Goal: Use online tool/utility

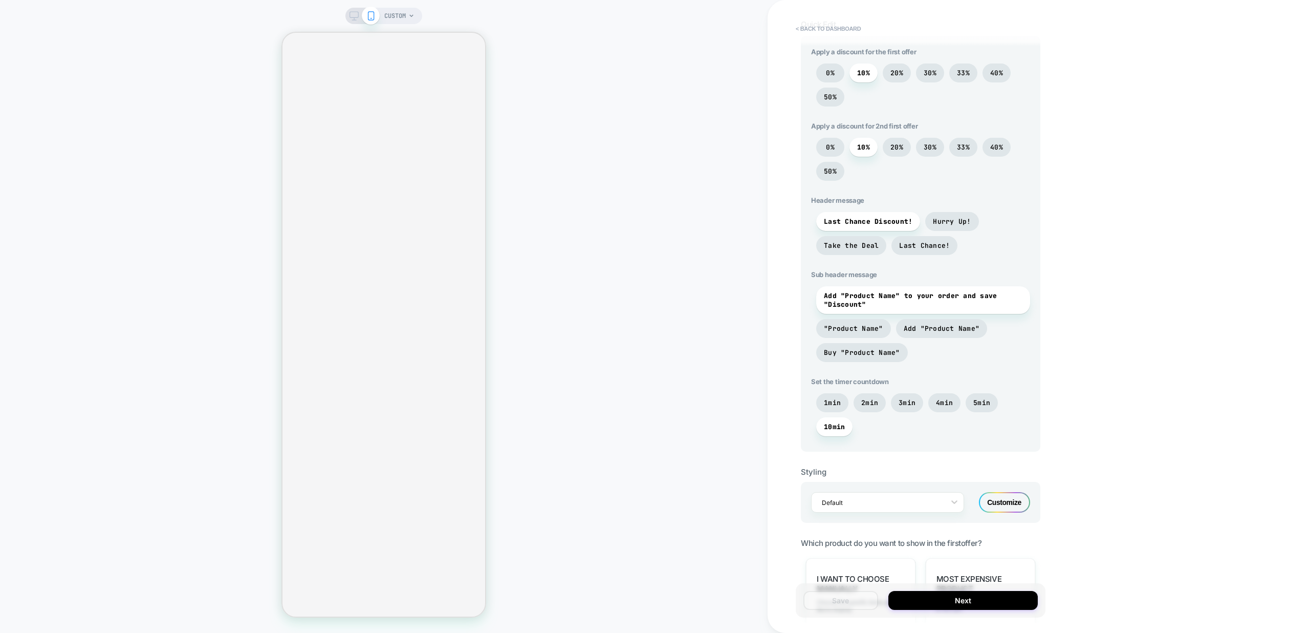
scroll to position [374, 0]
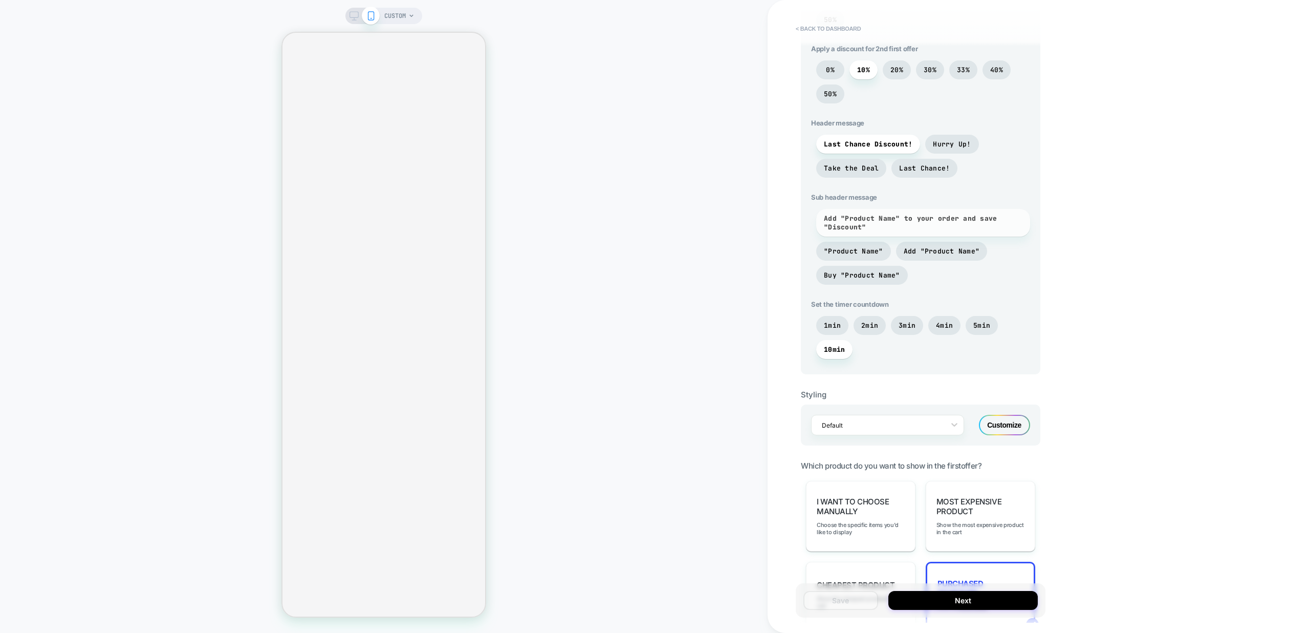
click at [852, 222] on span "Add "Product Name" to your order and save "Discount"" at bounding box center [923, 222] width 199 height 17
drag, startPoint x: 912, startPoint y: 228, endPoint x: 829, endPoint y: 214, distance: 84.0
click at [829, 214] on span "Add "Product Name" to your order and save "Discount"" at bounding box center [923, 222] width 199 height 17
click at [847, 251] on span ""Product Name"" at bounding box center [853, 251] width 59 height 9
click at [859, 227] on span "Add "Product Name" to your order and save "Discount"" at bounding box center [923, 222] width 199 height 17
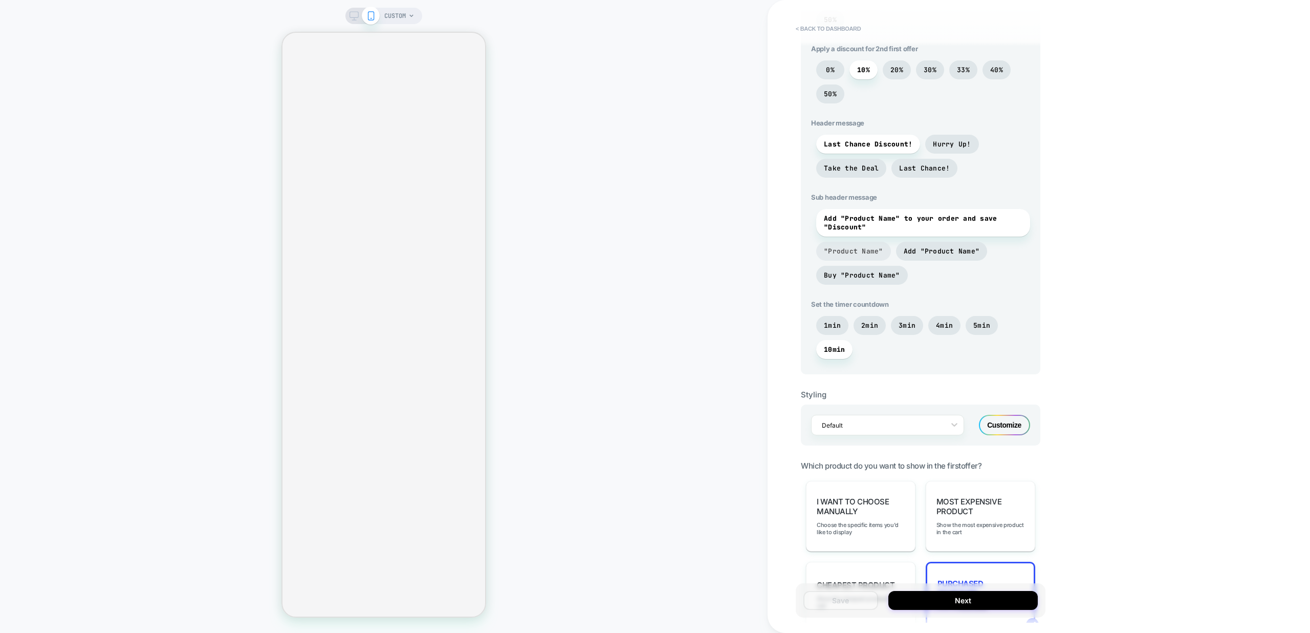
click at [859, 253] on span ""Product Name"" at bounding box center [853, 251] width 59 height 9
click at [917, 251] on span "Add "Product Name"" at bounding box center [942, 251] width 76 height 9
click at [869, 278] on span "Buy "Product Name"" at bounding box center [862, 275] width 76 height 9
click at [860, 252] on span ""Product Name"" at bounding box center [853, 251] width 59 height 9
click at [859, 225] on span "Add "Product Name" to your order and save "Discount"" at bounding box center [923, 222] width 199 height 17
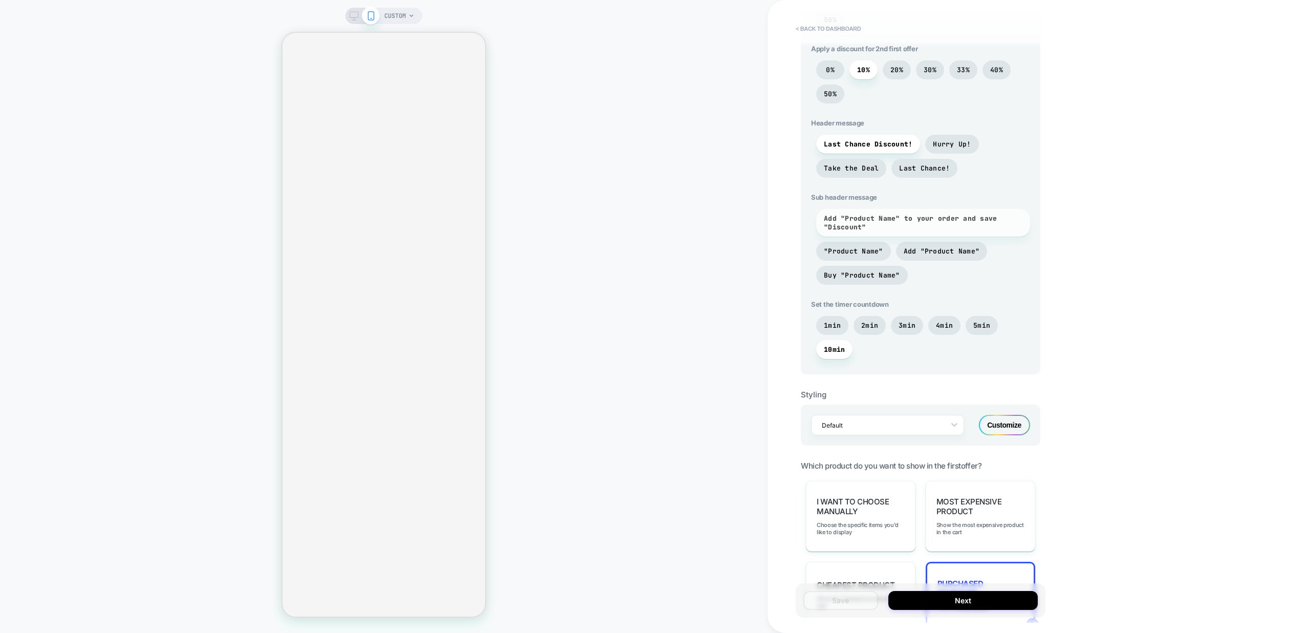
click at [859, 225] on span "Add "Product Name" to your order and save "Discount"" at bounding box center [923, 222] width 199 height 17
click at [850, 247] on span ""Product Name"" at bounding box center [853, 251] width 59 height 9
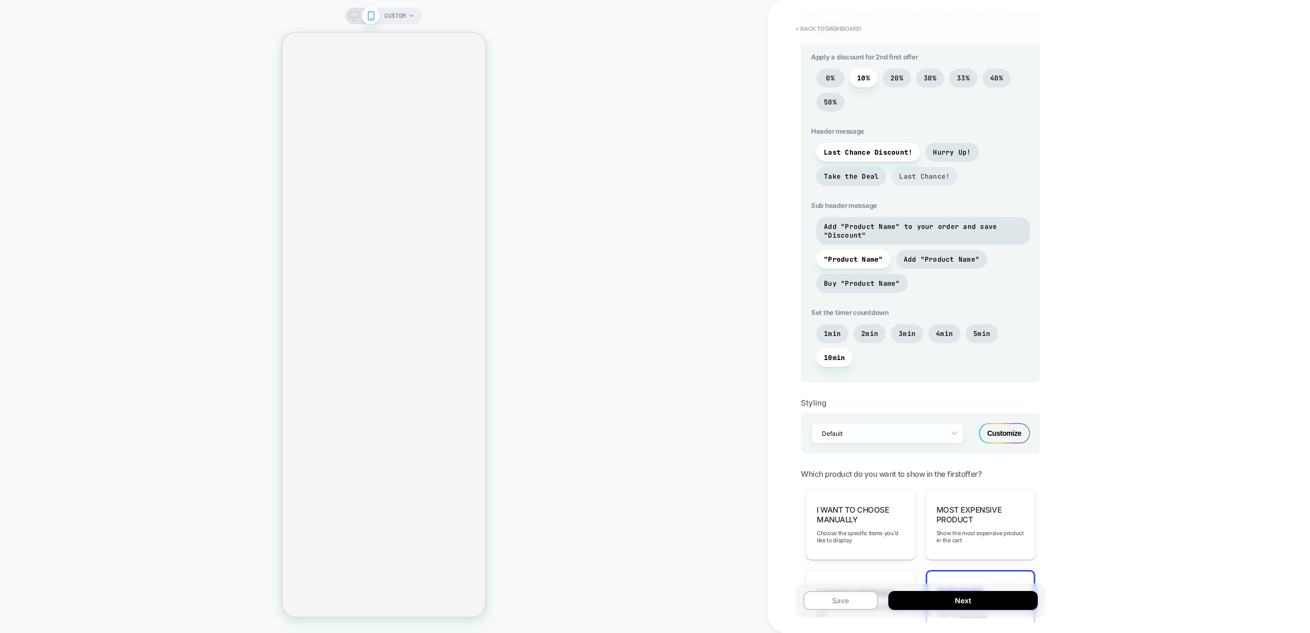
click at [931, 178] on span "Last Chance!" at bounding box center [924, 176] width 51 height 9
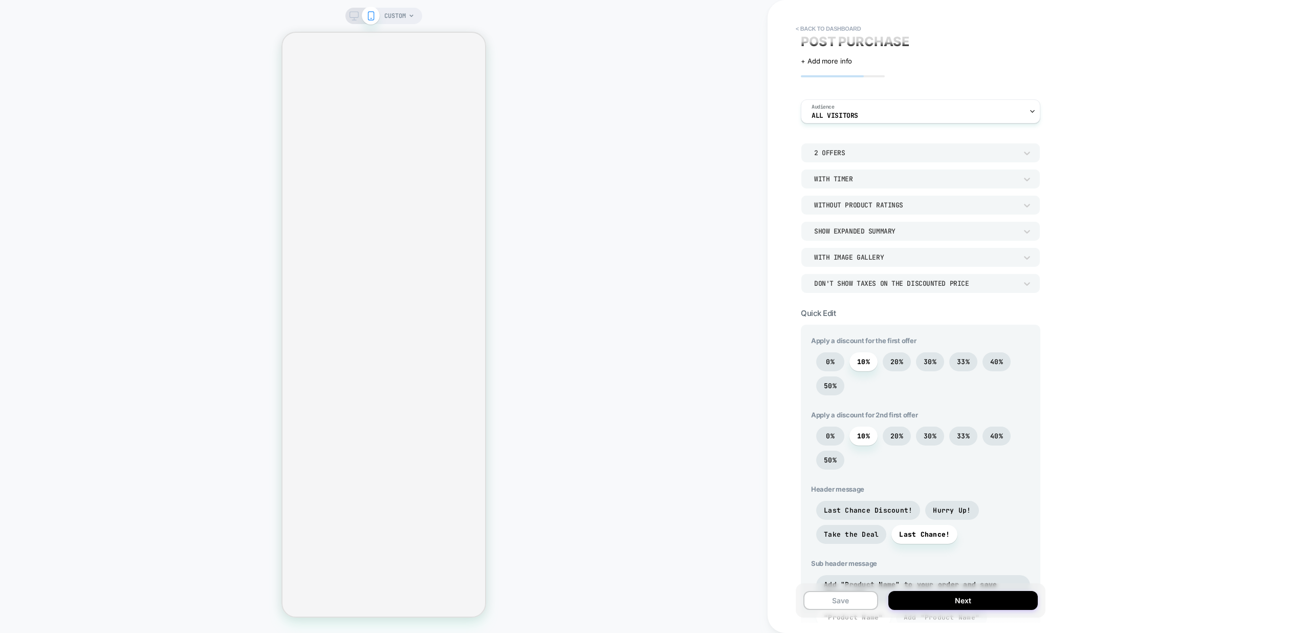
scroll to position [0, 0]
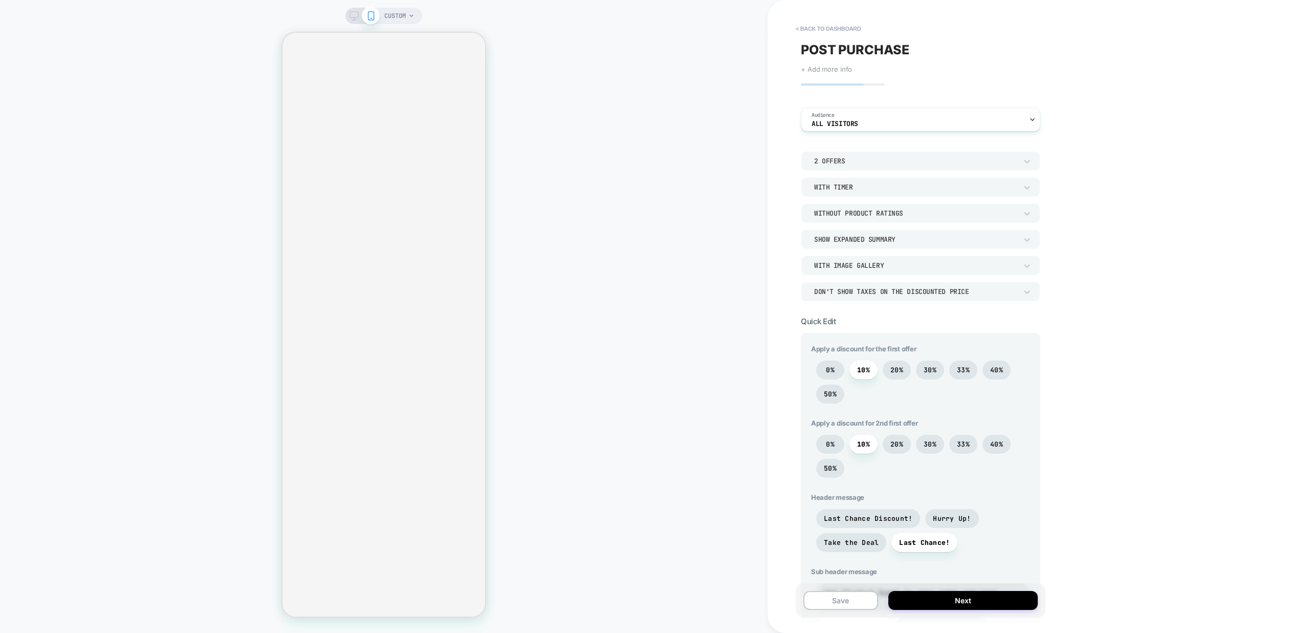
click at [830, 71] on span "+ Add more info" at bounding box center [826, 69] width 51 height 8
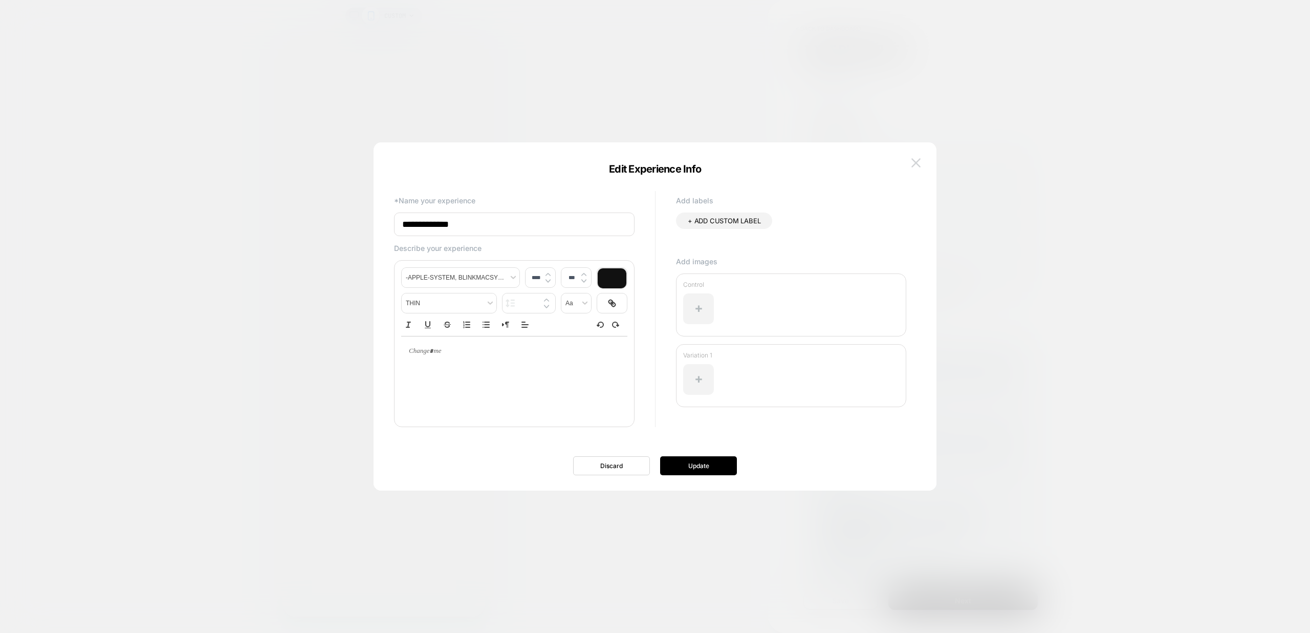
click at [915, 165] on img at bounding box center [916, 162] width 9 height 9
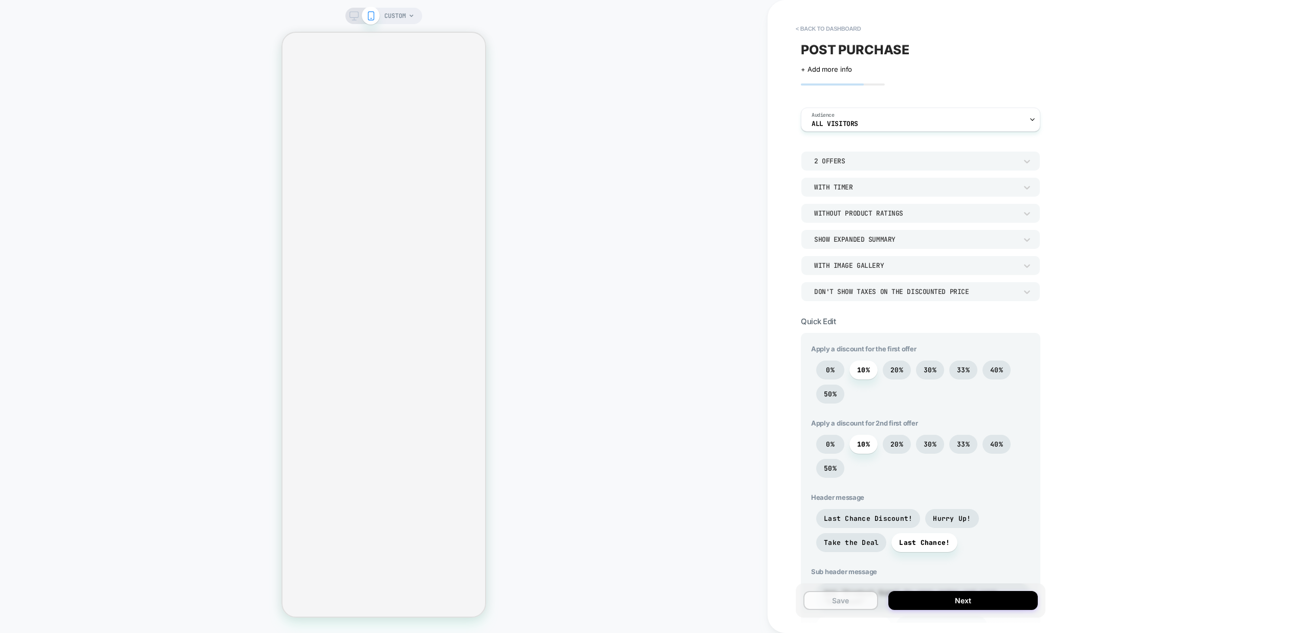
click at [849, 604] on button "Save" at bounding box center [841, 600] width 75 height 19
click at [829, 30] on button "< back to dashboard" at bounding box center [828, 28] width 75 height 16
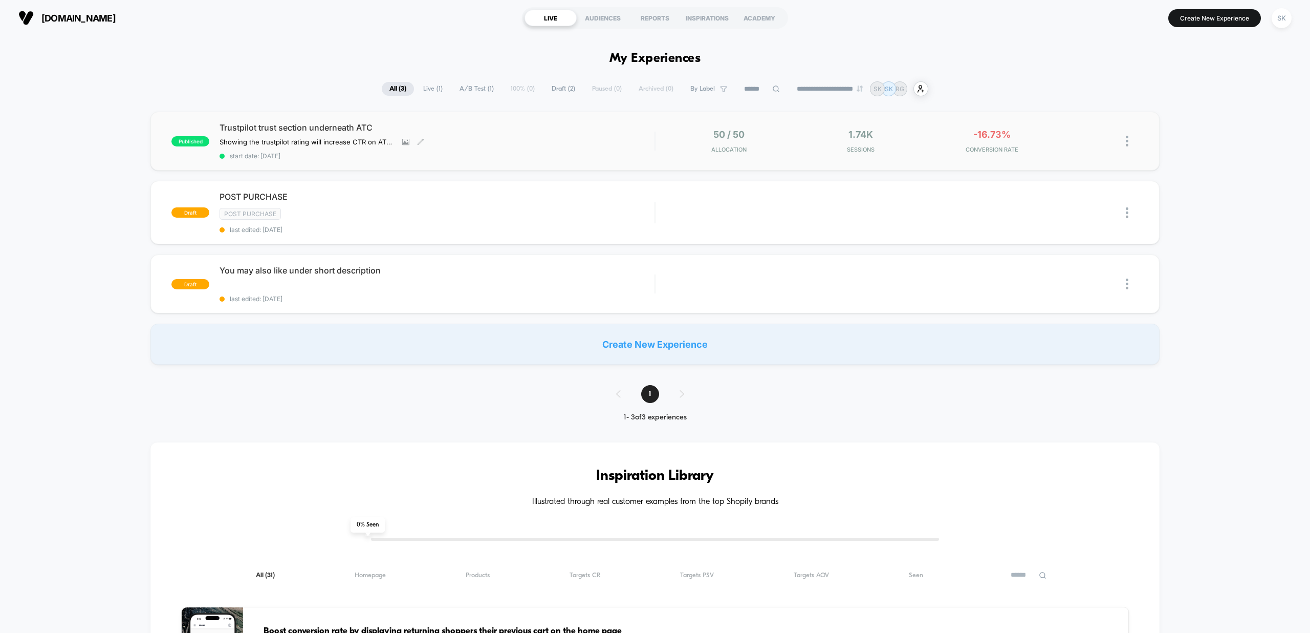
click at [304, 130] on span "Trustpilot trust section underneath ATC" at bounding box center [437, 127] width 435 height 10
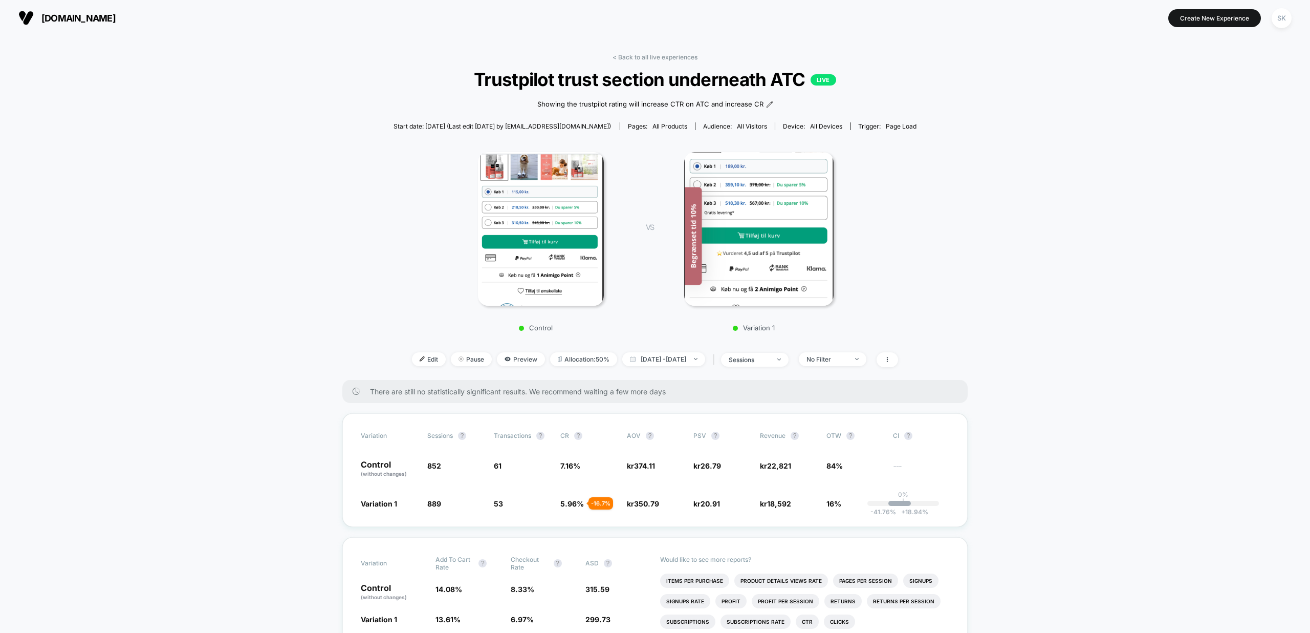
click at [86, 14] on span "[DOMAIN_NAME]" at bounding box center [78, 18] width 74 height 11
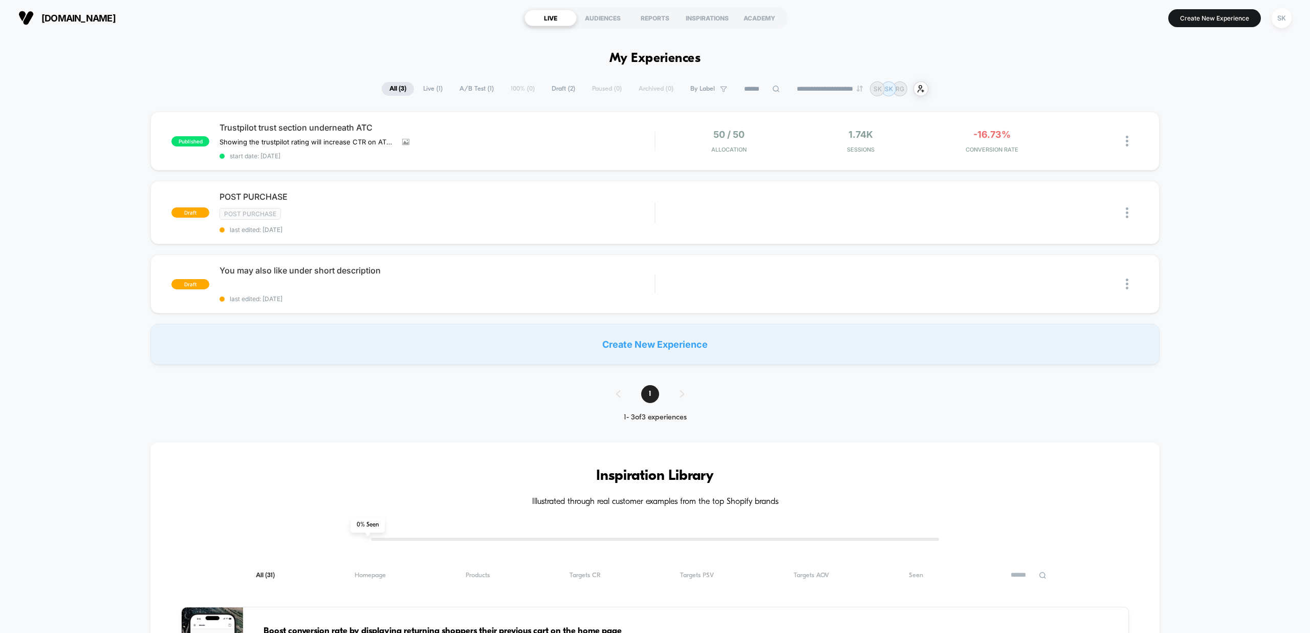
click at [430, 90] on span "Live ( 1 )" at bounding box center [433, 89] width 35 height 14
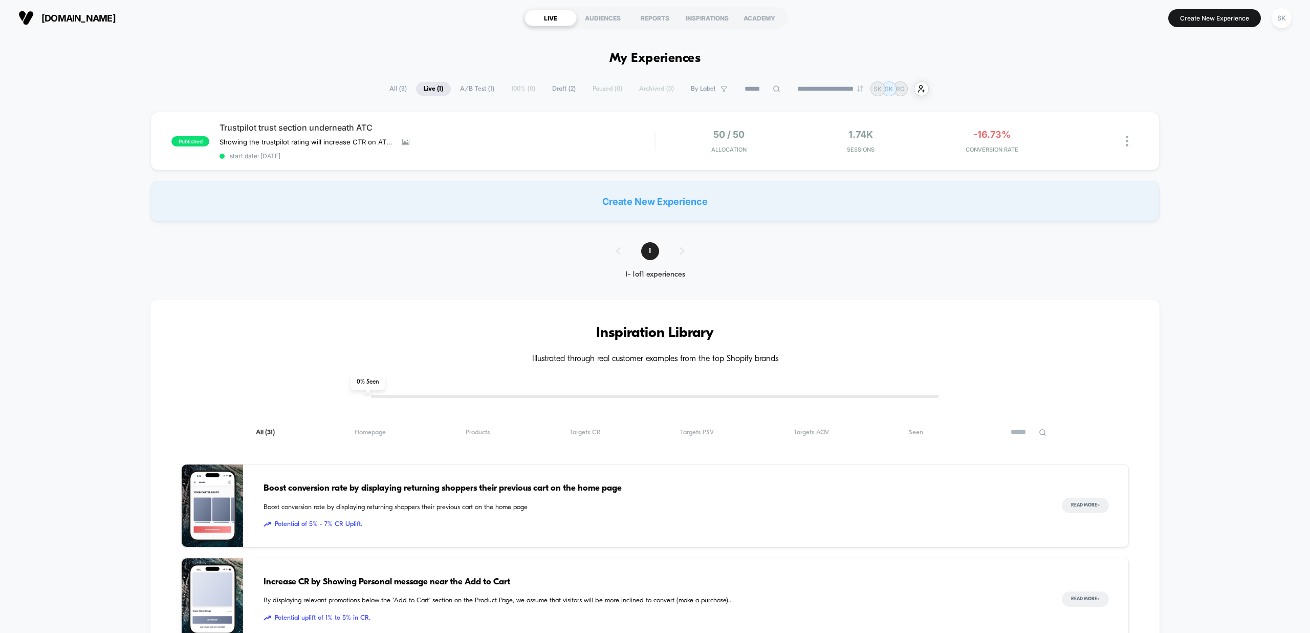
click at [390, 88] on span "All ( 3 )" at bounding box center [398, 89] width 33 height 14
